Goal: Task Accomplishment & Management: Complete application form

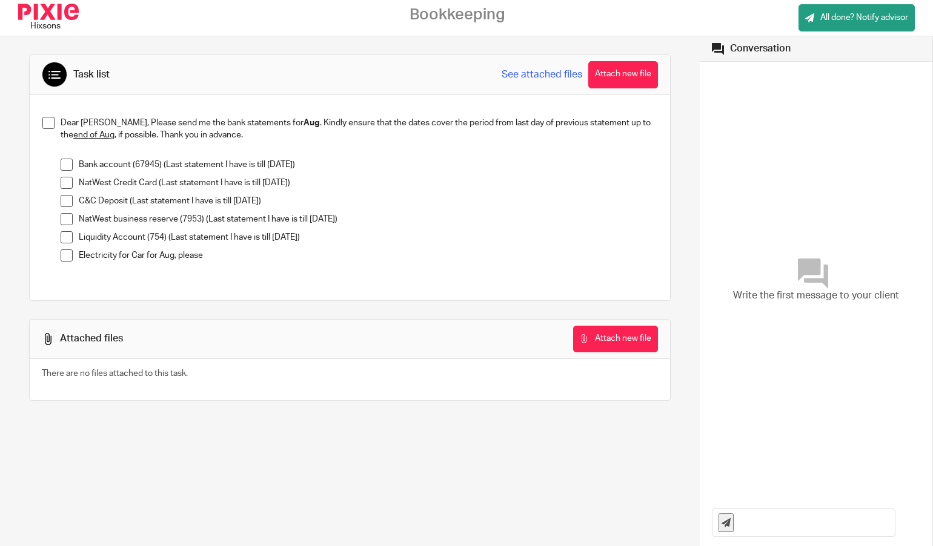
click at [68, 167] on span at bounding box center [67, 165] width 12 height 12
click at [734, 83] on div "Write the first message to your client" at bounding box center [816, 281] width 208 height 426
click at [640, 78] on button "Attach new file" at bounding box center [623, 74] width 70 height 27
click at [623, 83] on button "Attach new file" at bounding box center [623, 74] width 70 height 27
click at [627, 78] on button "Attach new file" at bounding box center [623, 74] width 70 height 27
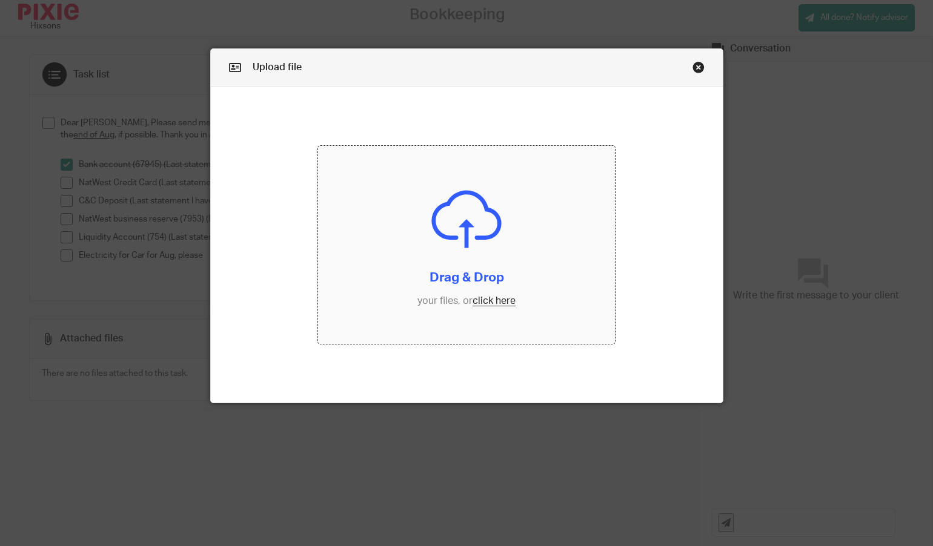
click at [503, 302] on input "file" at bounding box center [466, 245] width 297 height 198
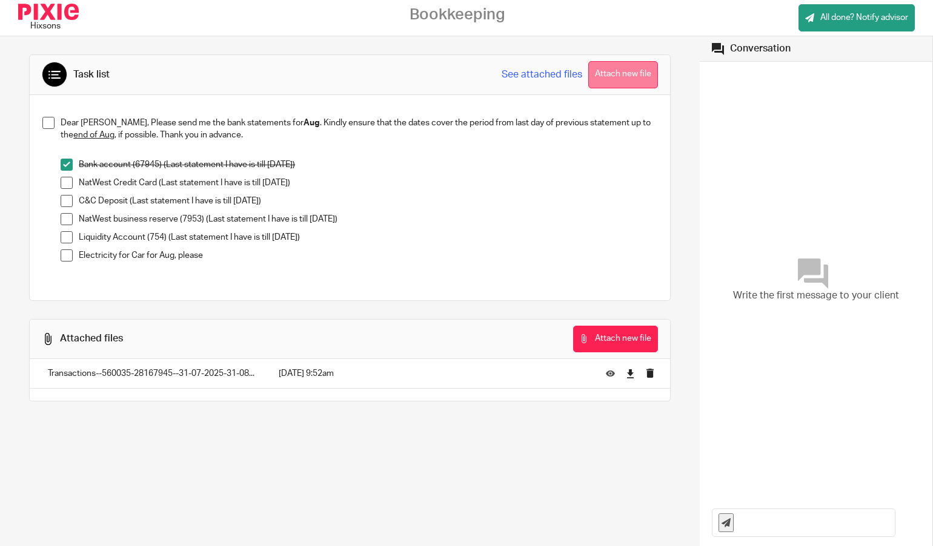
click at [618, 78] on button "Attach new file" at bounding box center [623, 74] width 70 height 27
click at [618, 77] on button "Attach new file" at bounding box center [623, 74] width 70 height 27
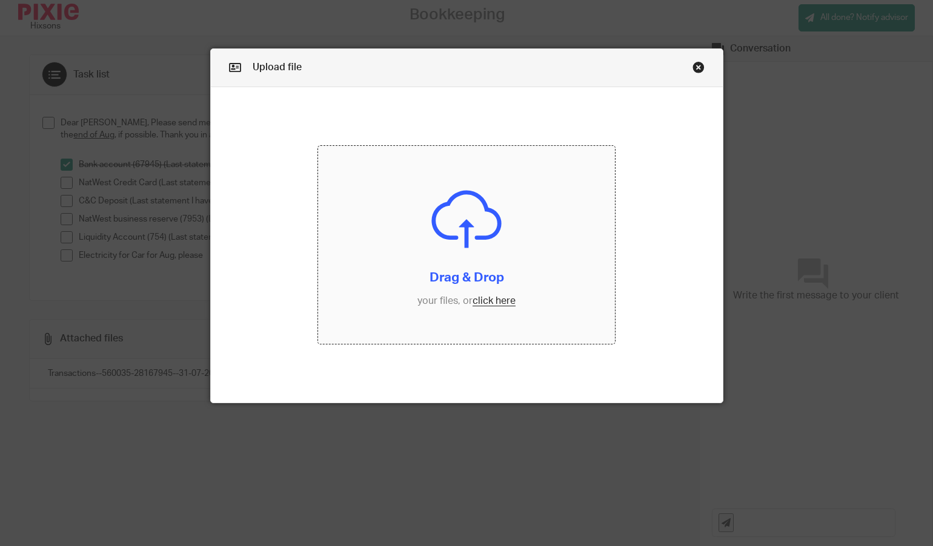
click at [497, 303] on input "file" at bounding box center [466, 245] width 297 height 198
click at [700, 68] on link "Close this dialog window" at bounding box center [698, 69] width 12 height 16
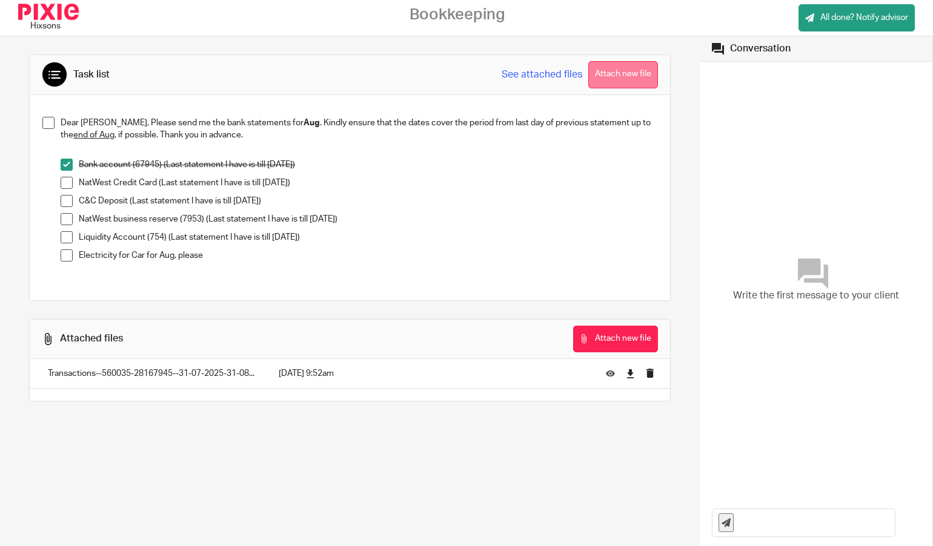
click at [618, 75] on button "Attach new file" at bounding box center [623, 74] width 70 height 27
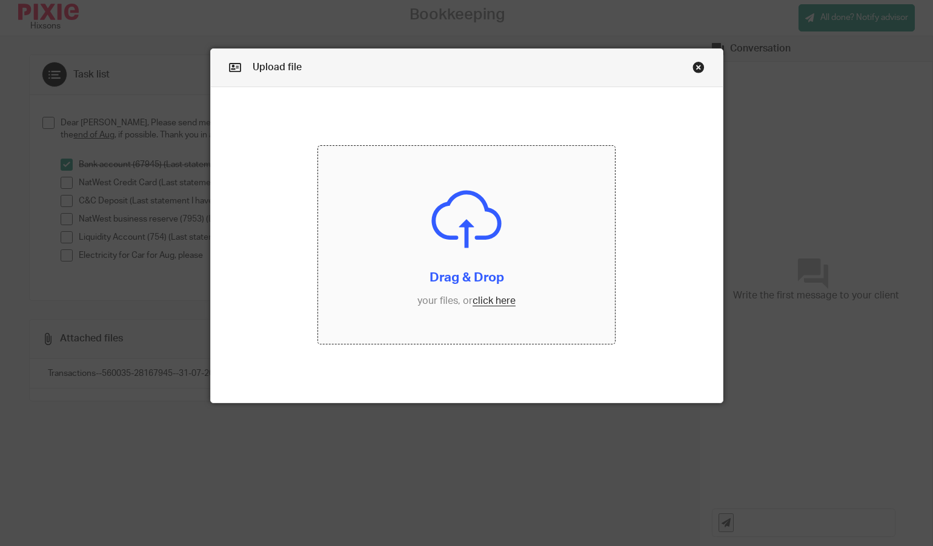
click at [488, 301] on input "file" at bounding box center [466, 245] width 297 height 198
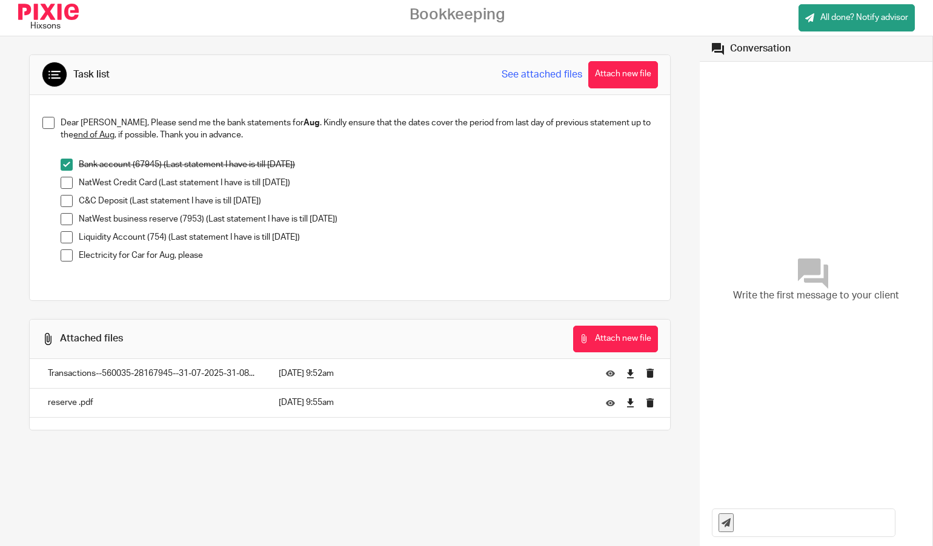
click at [68, 220] on span at bounding box center [67, 219] width 12 height 12
click at [624, 70] on button "Attach new file" at bounding box center [623, 74] width 70 height 27
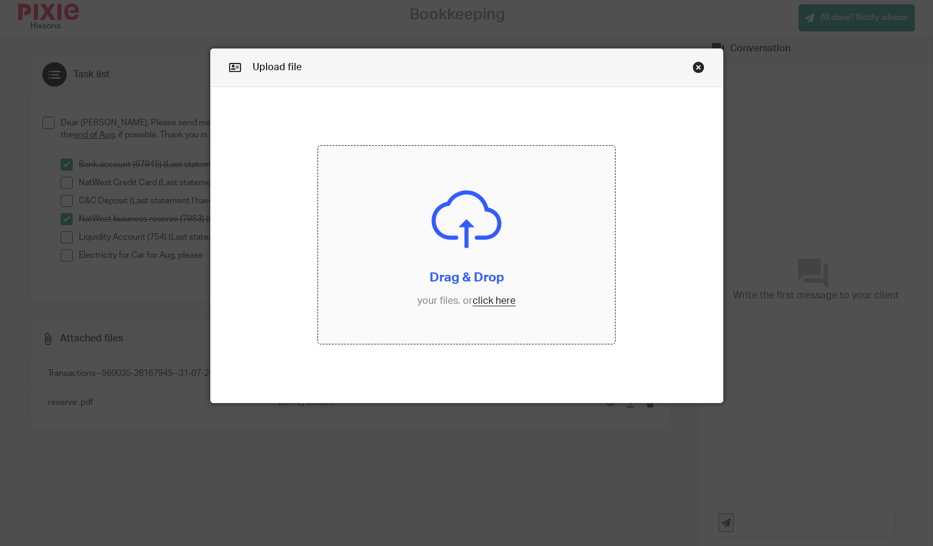
click at [497, 300] on input "file" at bounding box center [466, 245] width 297 height 198
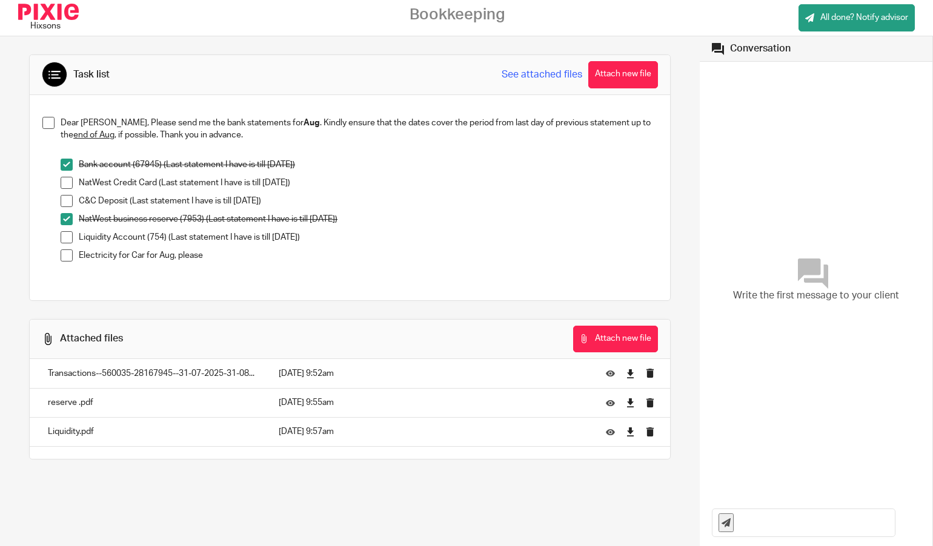
click at [65, 240] on span at bounding box center [67, 237] width 12 height 12
click at [612, 80] on button "Attach new file" at bounding box center [623, 74] width 70 height 27
click at [65, 183] on span at bounding box center [67, 183] width 12 height 12
click at [68, 254] on span at bounding box center [67, 256] width 12 height 12
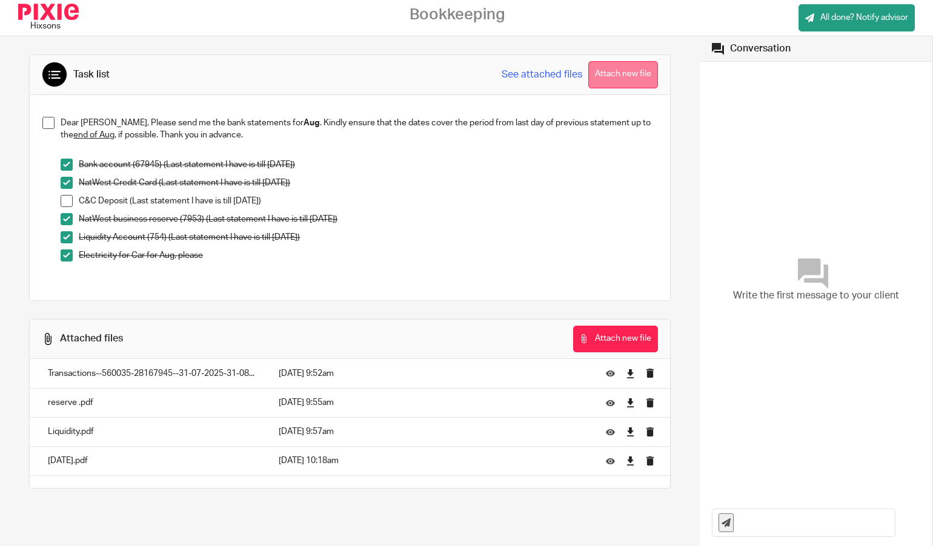
click at [620, 76] on button "Attach new file" at bounding box center [623, 74] width 70 height 27
click at [622, 77] on button "Attach new file" at bounding box center [623, 74] width 70 height 27
click at [67, 202] on span at bounding box center [67, 201] width 12 height 12
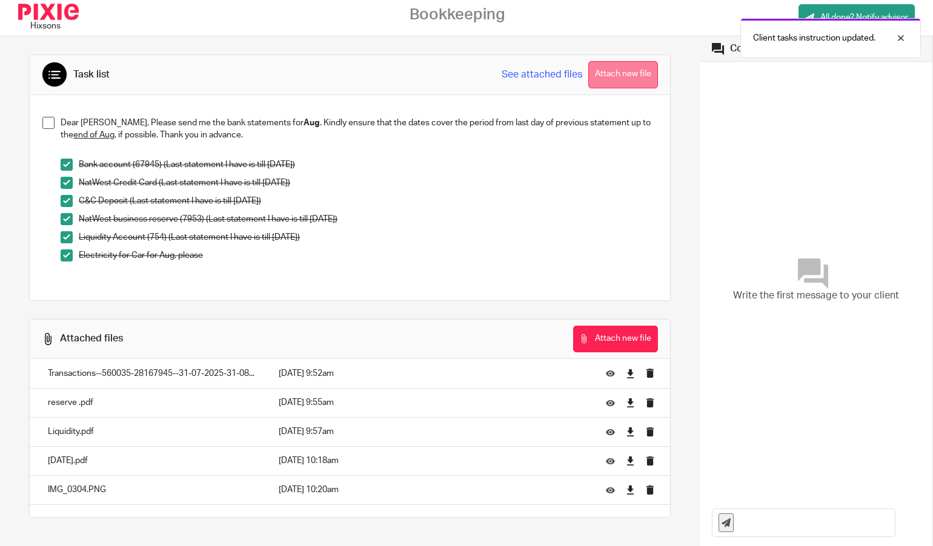
click at [628, 78] on button "Attach new file" at bounding box center [623, 74] width 70 height 27
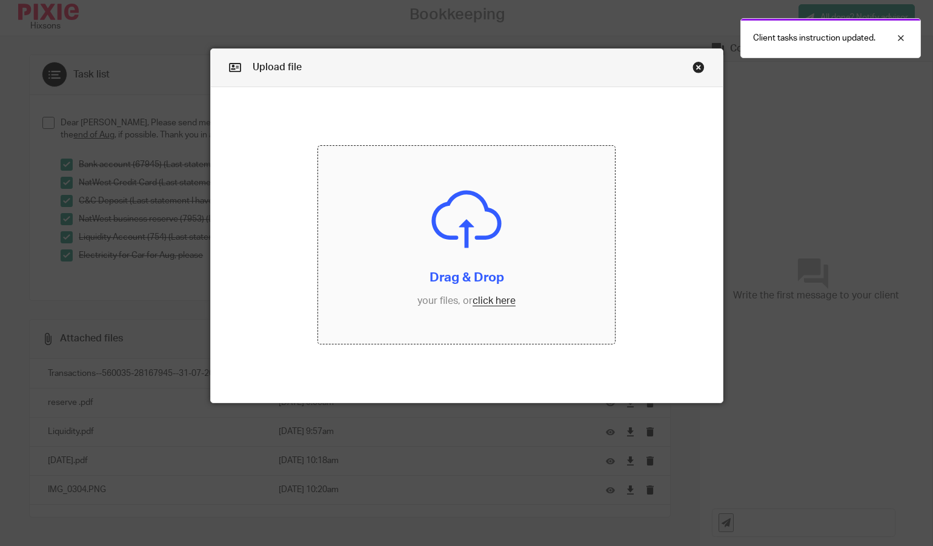
click at [489, 303] on input "file" at bounding box center [466, 245] width 297 height 198
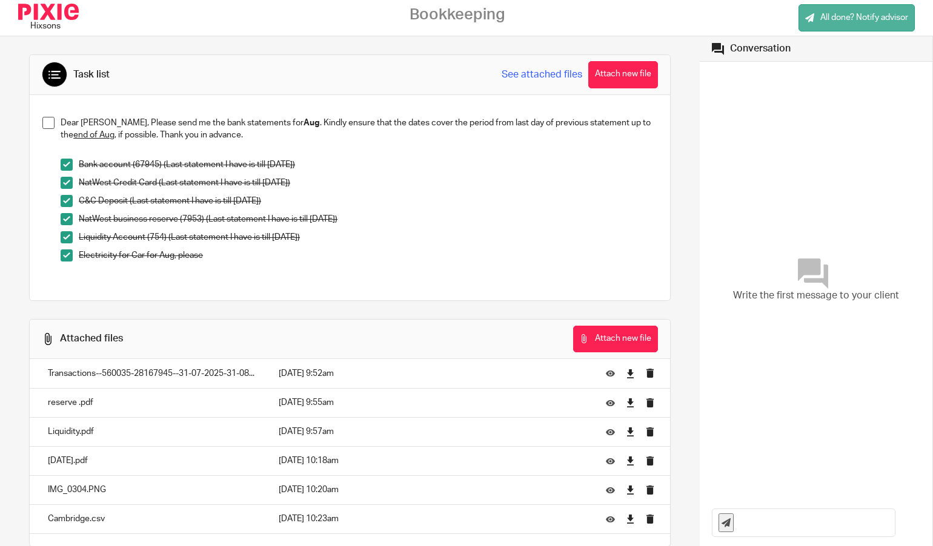
click at [854, 20] on span "All done? Notify advisor" at bounding box center [864, 18] width 88 height 12
click at [902, 36] on div at bounding box center [891, 38] width 33 height 15
